Goal: Task Accomplishment & Management: Manage account settings

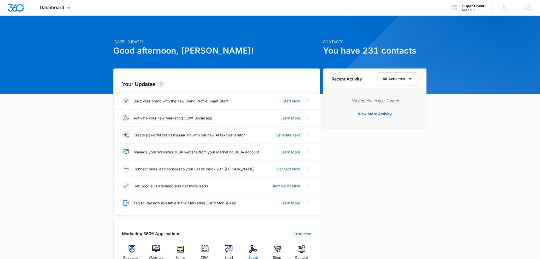
click at [248, 254] on div "Social" at bounding box center [253, 254] width 20 height 19
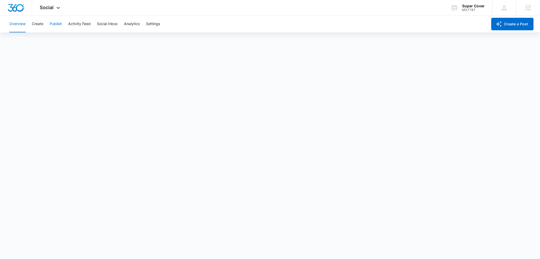
click at [55, 22] on button "Publish" at bounding box center [56, 24] width 12 height 17
click at [41, 39] on button "Schedules" at bounding box center [40, 40] width 18 height 15
click at [18, 40] on button "Calendar" at bounding box center [16, 40] width 15 height 15
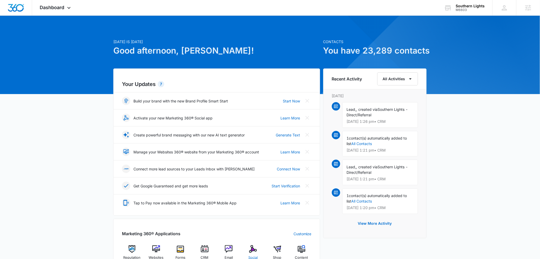
click at [256, 252] on img at bounding box center [253, 249] width 8 height 8
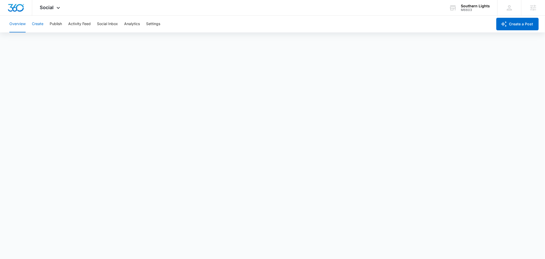
click at [34, 26] on button "Create" at bounding box center [37, 24] width 11 height 17
click at [25, 26] on button "Overview" at bounding box center [17, 24] width 16 height 17
click at [33, 24] on button "Create" at bounding box center [37, 24] width 11 height 17
click at [15, 39] on button "Content Library" at bounding box center [22, 40] width 27 height 15
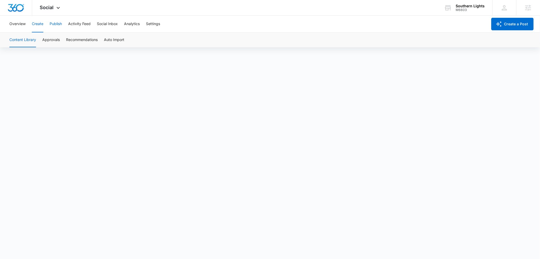
click at [53, 24] on button "Publish" at bounding box center [56, 24] width 12 height 17
click at [41, 43] on button "Schedules" at bounding box center [40, 40] width 18 height 15
click at [14, 42] on button "Calendar" at bounding box center [16, 40] width 15 height 15
click at [33, 40] on button "Schedules" at bounding box center [40, 40] width 18 height 15
click at [52, 26] on button "Publish" at bounding box center [56, 24] width 12 height 17
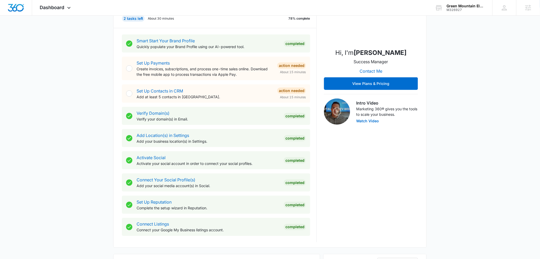
scroll to position [250, 0]
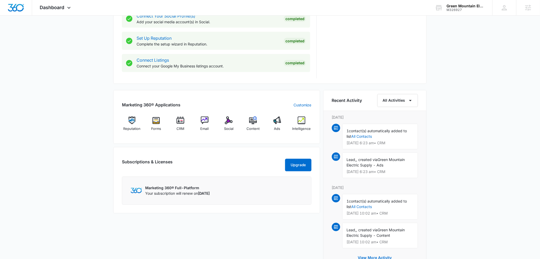
click at [233, 137] on div "Marketing 360® Applications Customize Reputation Forms CRM Email Social Content…" at bounding box center [216, 117] width 207 height 54
click at [229, 130] on span "Social" at bounding box center [228, 128] width 9 height 5
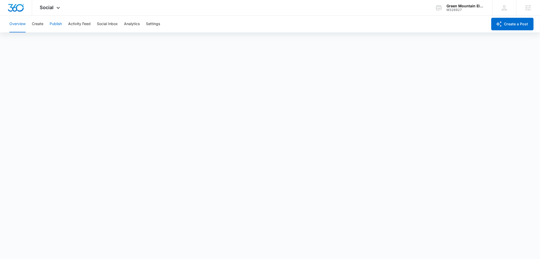
click at [56, 24] on button "Publish" at bounding box center [56, 24] width 12 height 17
click at [42, 46] on button "Schedules" at bounding box center [40, 40] width 18 height 15
click at [22, 40] on button "Calendar" at bounding box center [16, 40] width 15 height 15
click at [44, 37] on button "Schedules" at bounding box center [40, 40] width 18 height 15
click at [13, 38] on button "Calendar" at bounding box center [16, 40] width 15 height 15
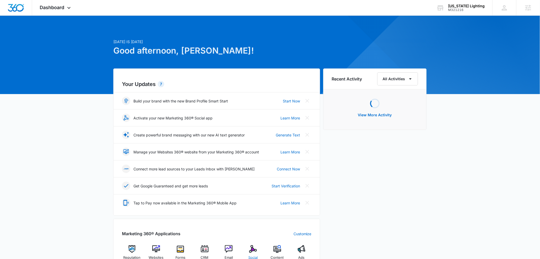
click at [251, 257] on span "Social" at bounding box center [252, 257] width 9 height 5
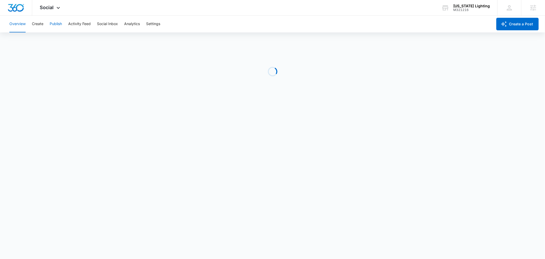
click at [50, 22] on button "Publish" at bounding box center [56, 24] width 12 height 17
click at [45, 41] on button "Schedules" at bounding box center [40, 40] width 18 height 15
click at [16, 43] on button "Calendar" at bounding box center [16, 40] width 15 height 15
